Goal: Find contact information: Find contact information

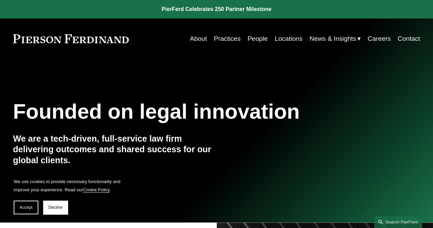
click at [201, 39] on link "About" at bounding box center [198, 38] width 17 height 13
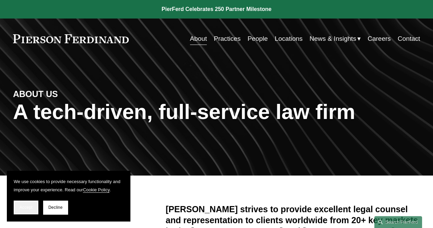
click at [25, 209] on span "Accept" at bounding box center [26, 207] width 13 height 5
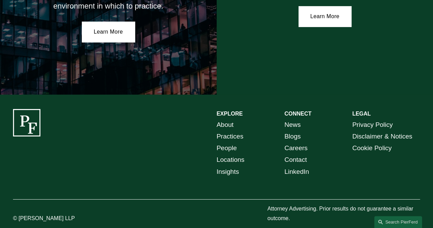
scroll to position [1190, 0]
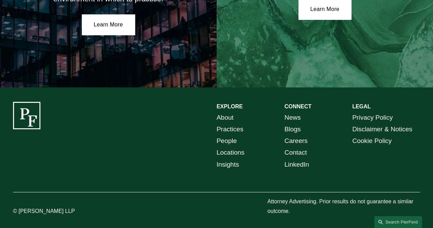
click at [292, 147] on link "Contact" at bounding box center [296, 153] width 23 height 12
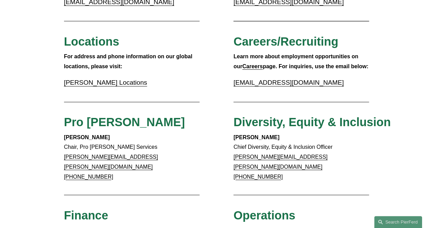
scroll to position [194, 0]
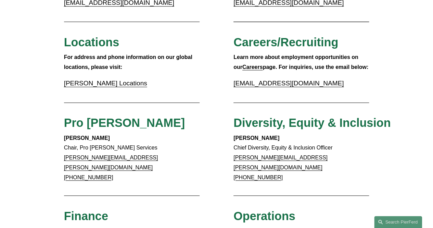
click at [125, 85] on link "Pierson Ferdinand Locations" at bounding box center [105, 82] width 83 height 7
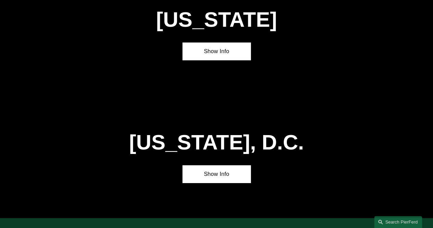
scroll to position [2542, 0]
